Goal: Transaction & Acquisition: Book appointment/travel/reservation

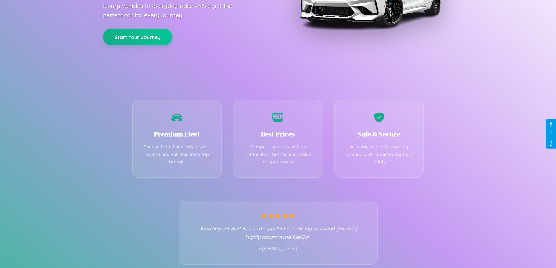
scroll to position [115, 0]
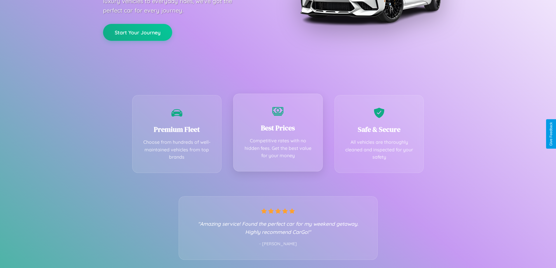
click at [278, 134] on div "Best Prices Competitive rates with no hidden fees. Get the best value for your …" at bounding box center [278, 133] width 90 height 78
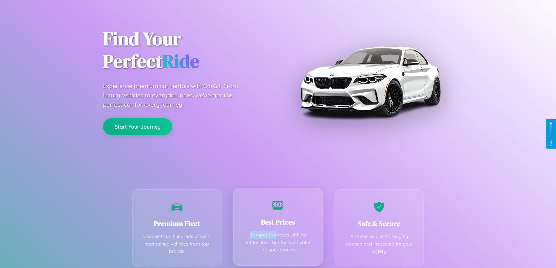
scroll to position [0, 0]
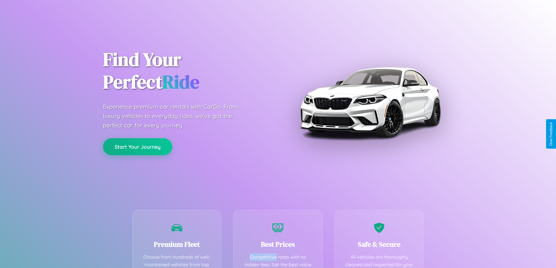
click at [137, 147] on button "Start Your Journey" at bounding box center [137, 146] width 69 height 17
click at [137, 146] on button "Start Your Journey" at bounding box center [137, 146] width 69 height 17
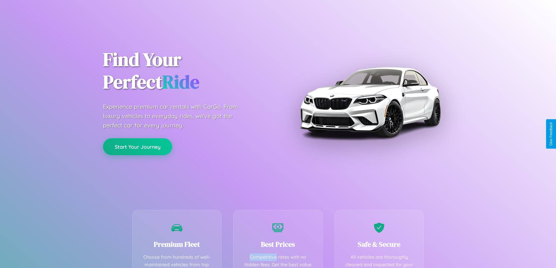
click at [137, 146] on button "Start Your Journey" at bounding box center [137, 146] width 69 height 17
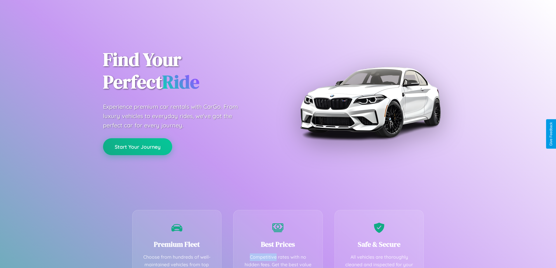
click at [137, 146] on button "Start Your Journey" at bounding box center [137, 146] width 69 height 17
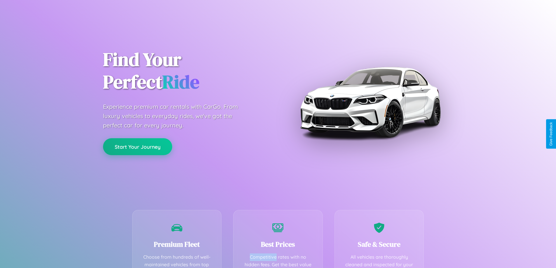
click at [137, 146] on button "Start Your Journey" at bounding box center [137, 146] width 69 height 17
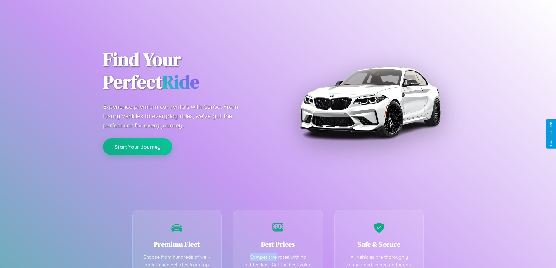
click at [137, 146] on button "Start Your Journey" at bounding box center [137, 146] width 69 height 17
